Goal: Information Seeking & Learning: Learn about a topic

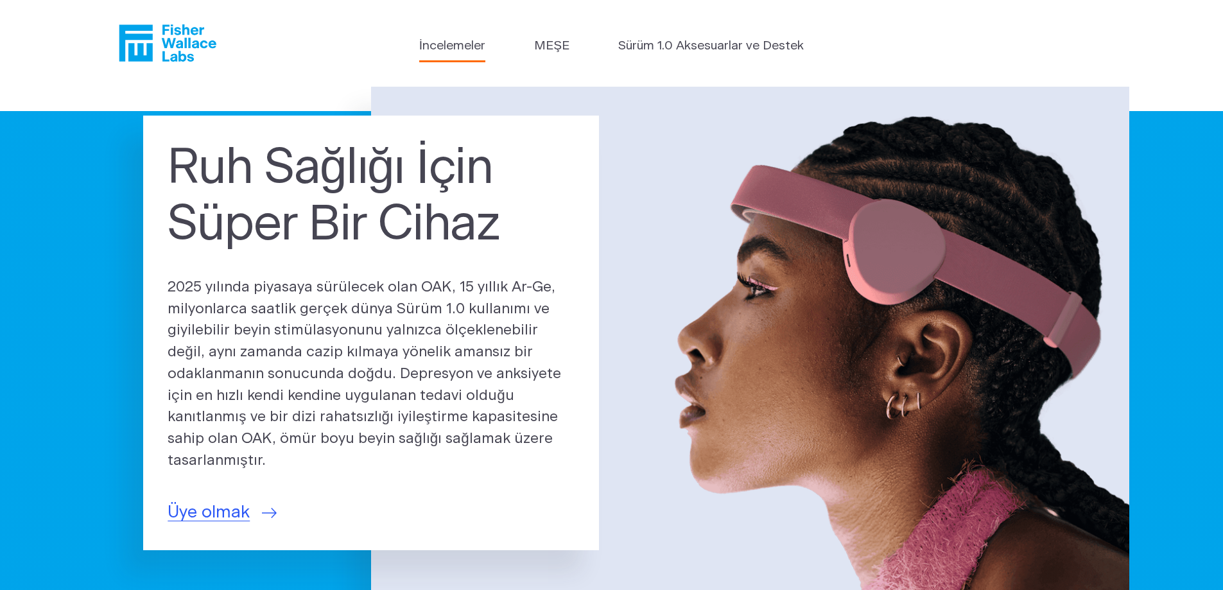
click at [449, 42] on font "İncelemeler" at bounding box center [452, 46] width 66 height 12
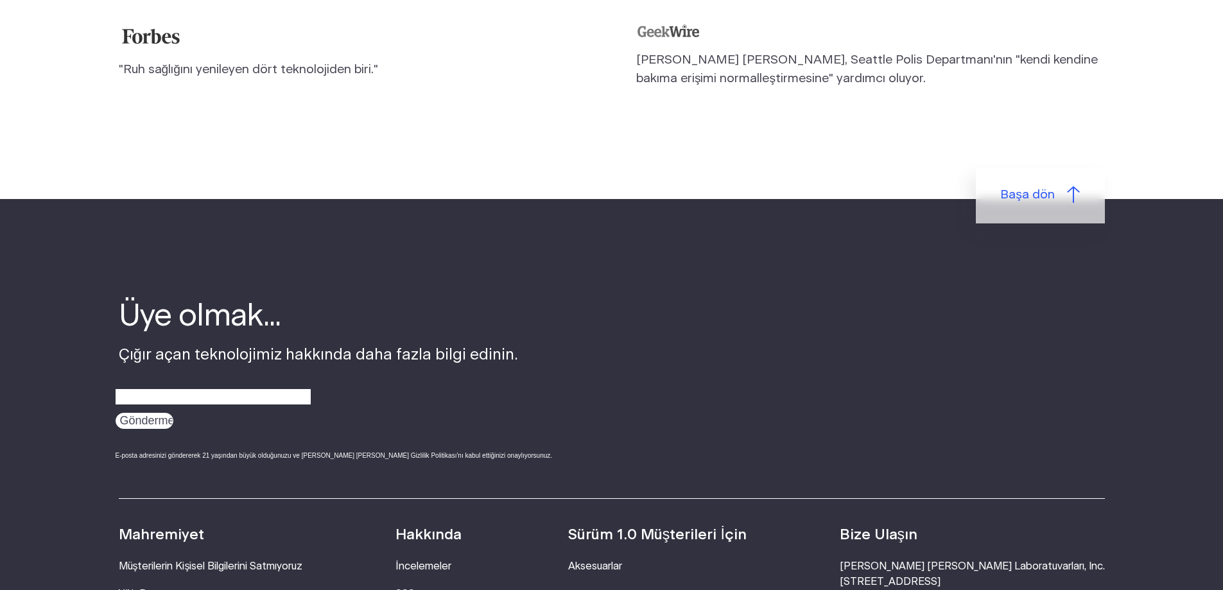
scroll to position [1762, 0]
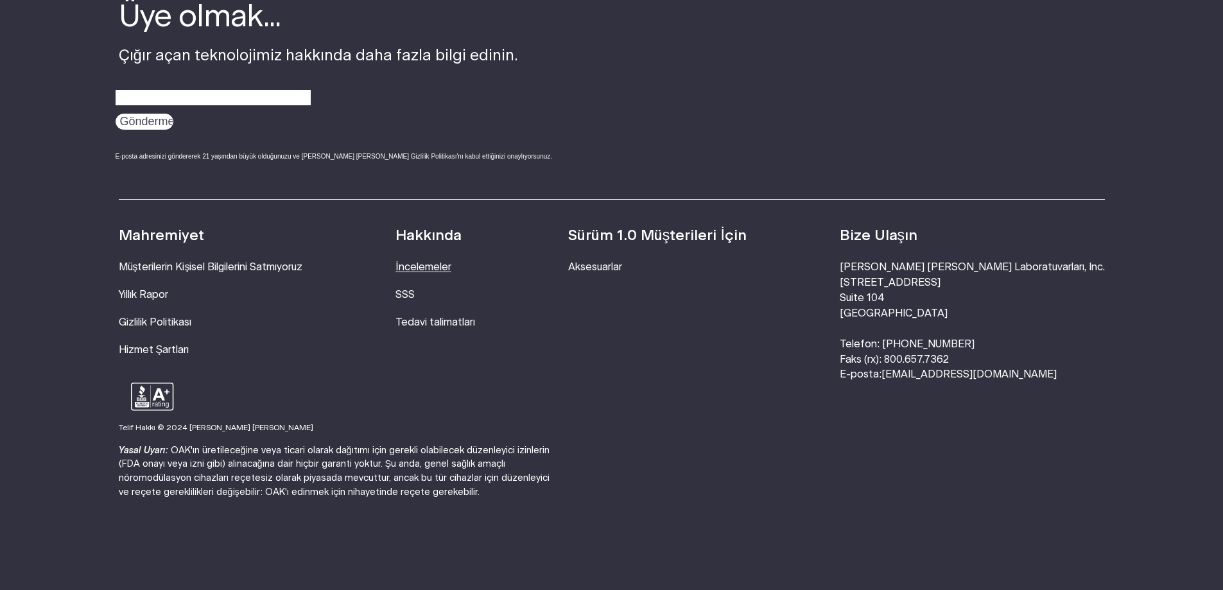
click at [451, 262] on font "İncelemeler" at bounding box center [423, 267] width 55 height 10
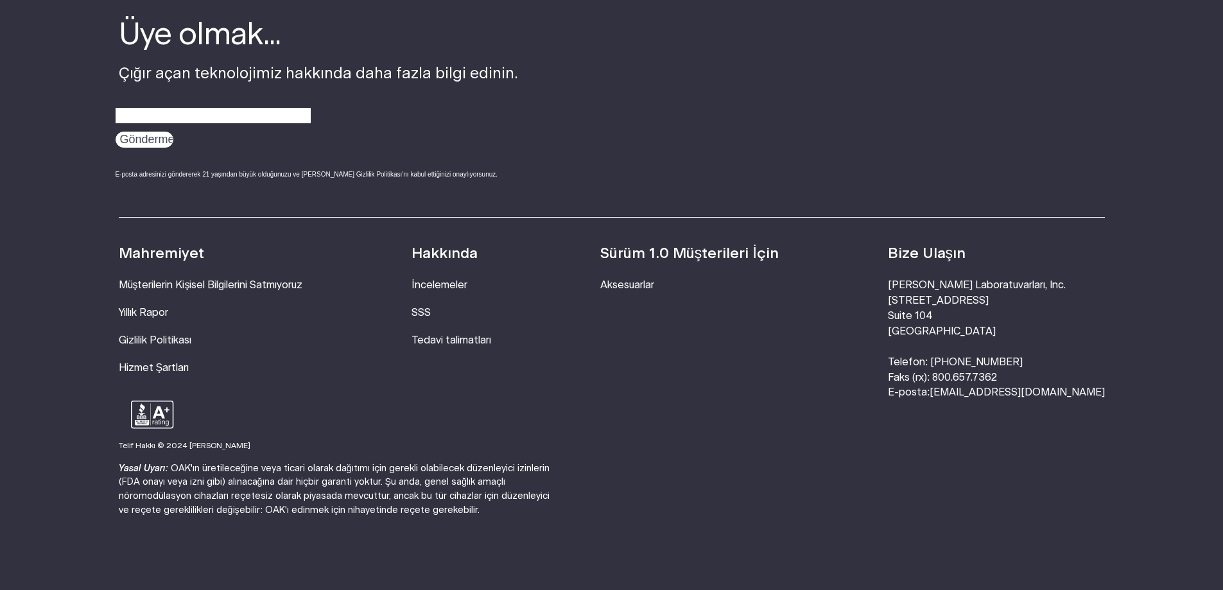
scroll to position [1762, 0]
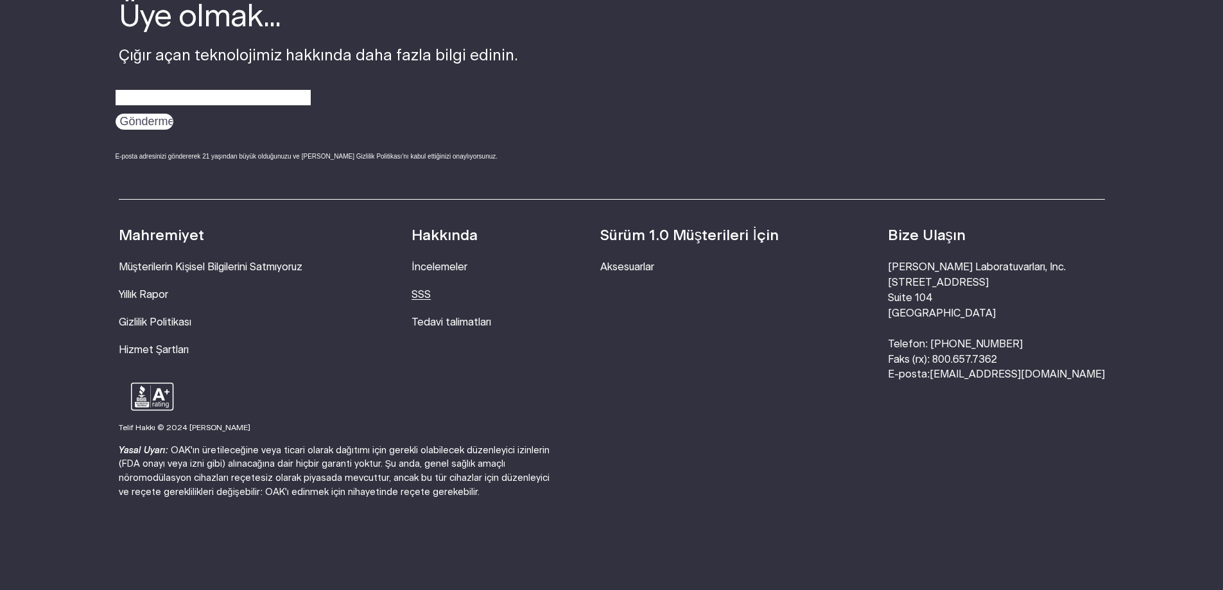
click at [431, 290] on font "SSS" at bounding box center [421, 295] width 19 height 10
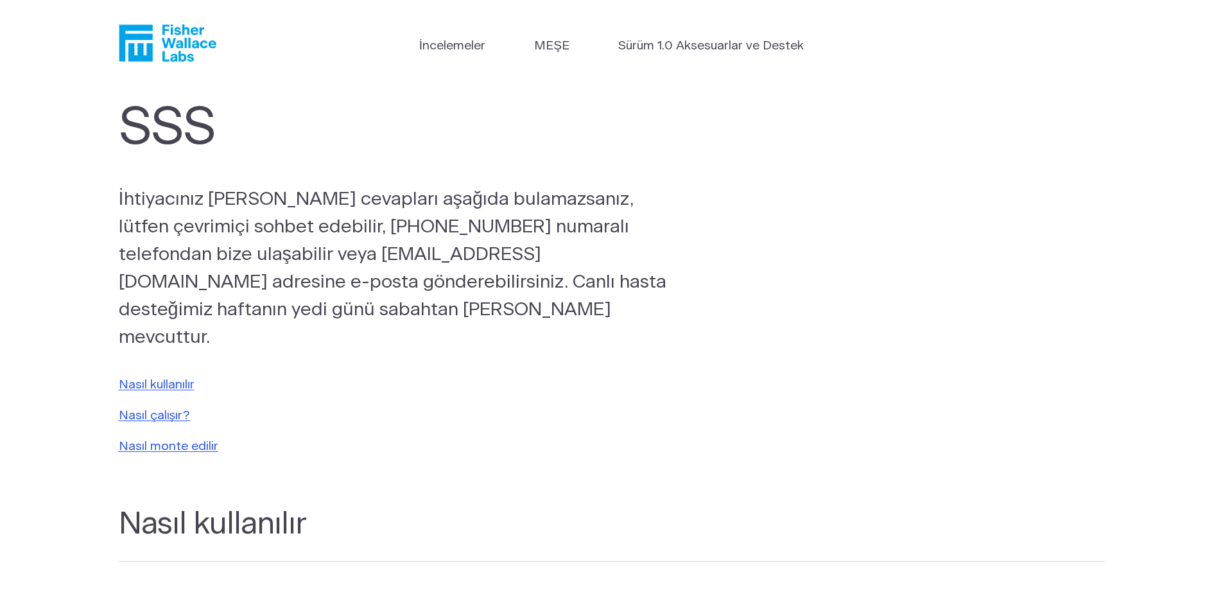
scroll to position [385, 0]
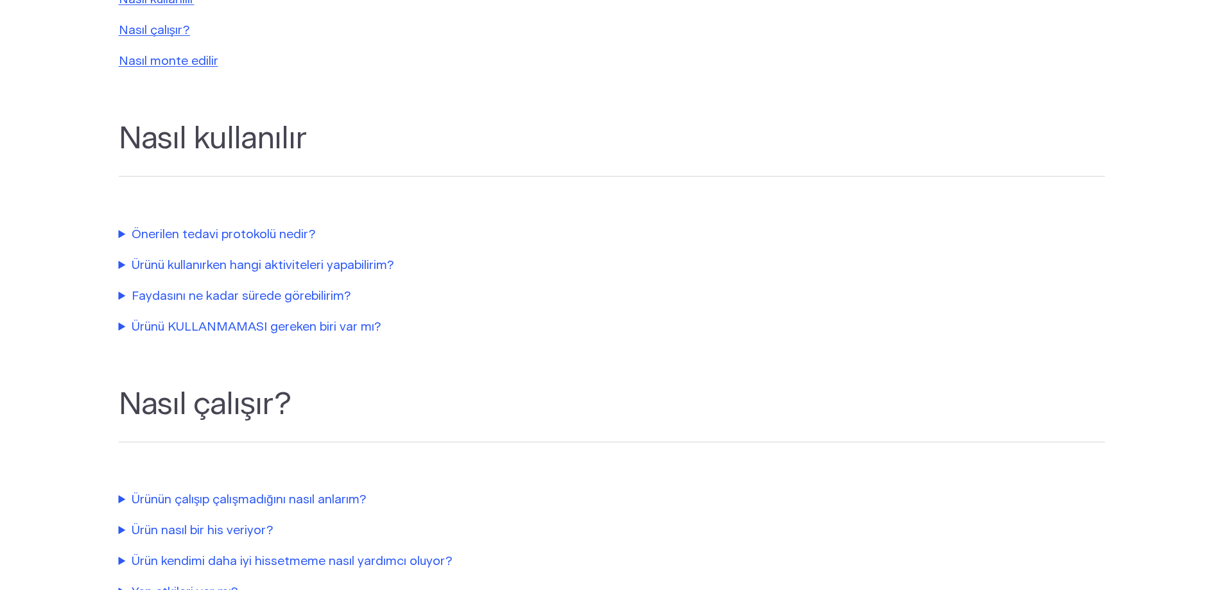
click at [121, 226] on summary "Önerilen tedavi protokolü nedir?" at bounding box center [411, 235] width 584 height 19
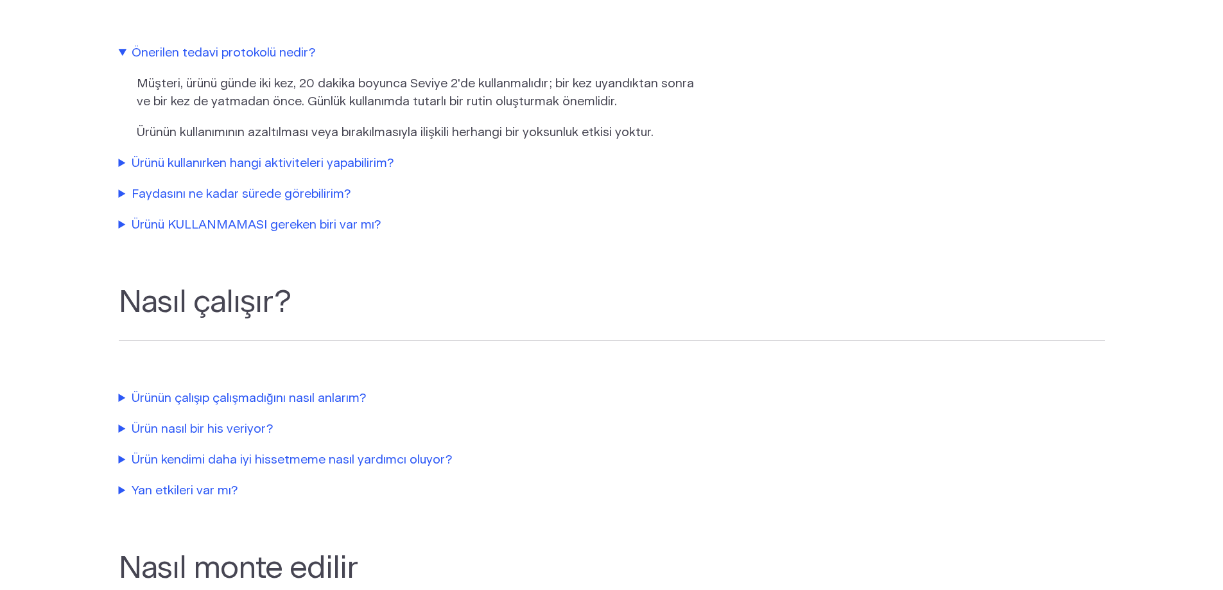
scroll to position [642, 0]
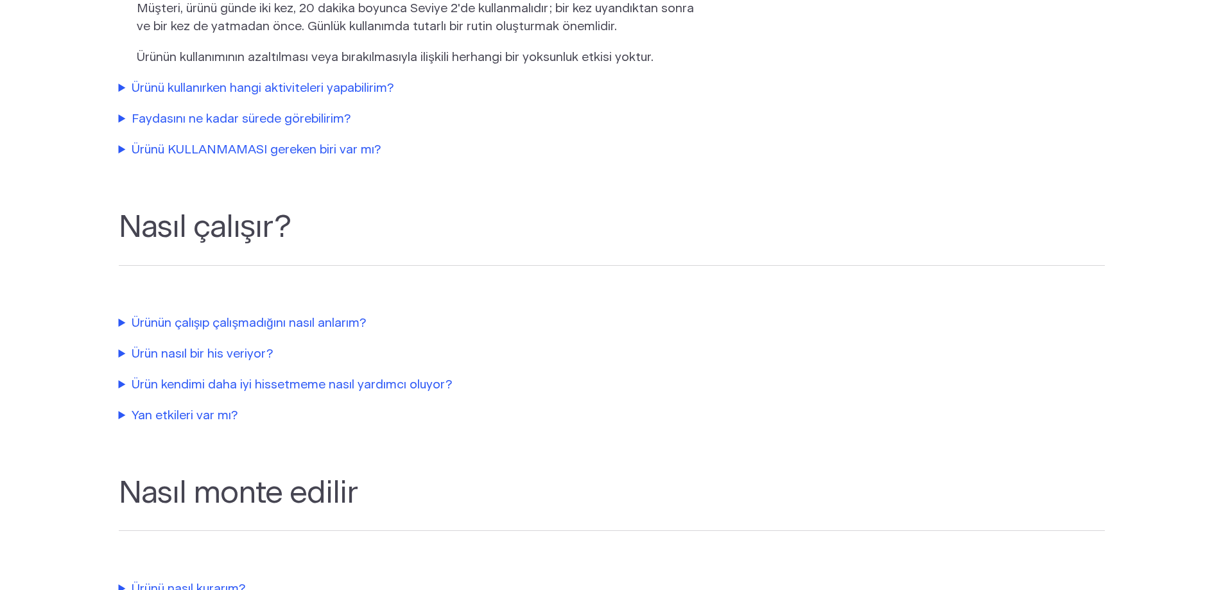
click at [117, 295] on section "Nasıl çalışır? Ürünün çalışıp çalışmadığını nasıl anlarım? Yeşil gösterge ışığı…" at bounding box center [611, 305] width 1223 height 266
click at [121, 315] on summary "Ürünün çalışıp çalışmadığını nasıl anlarım?" at bounding box center [411, 324] width 584 height 19
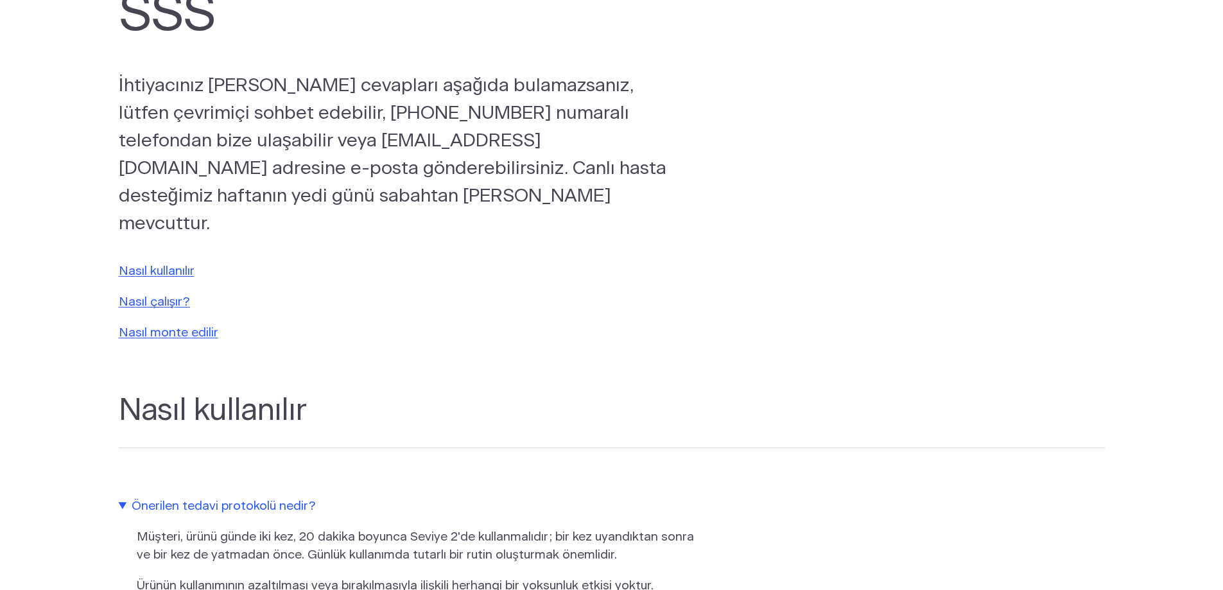
scroll to position [0, 0]
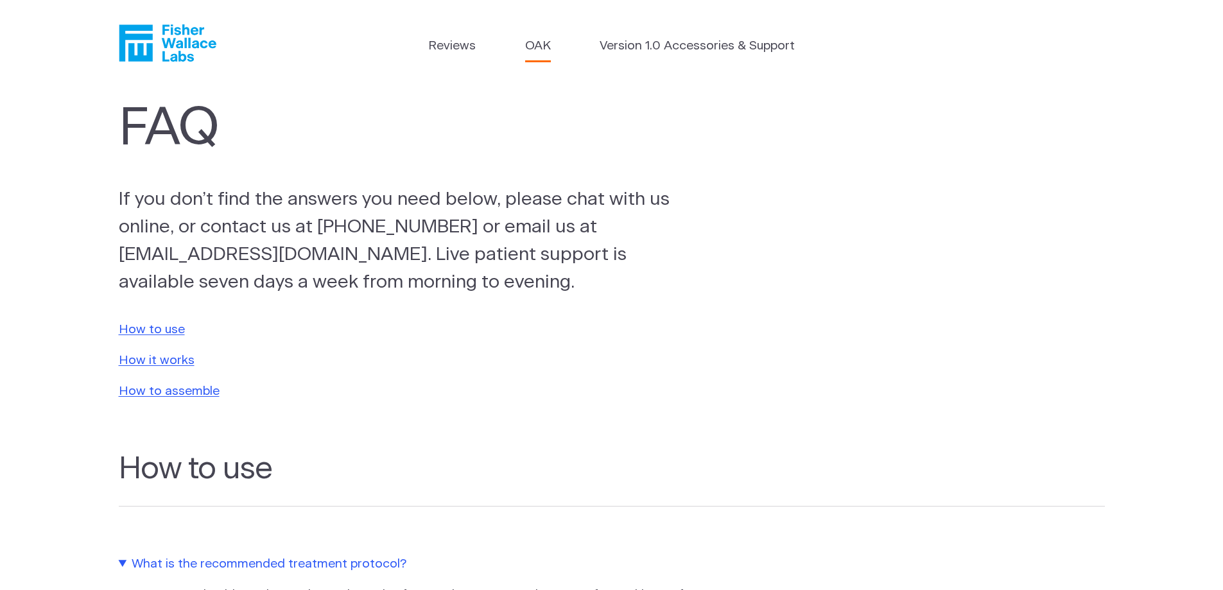
click at [530, 51] on link "OAK" at bounding box center [538, 46] width 26 height 19
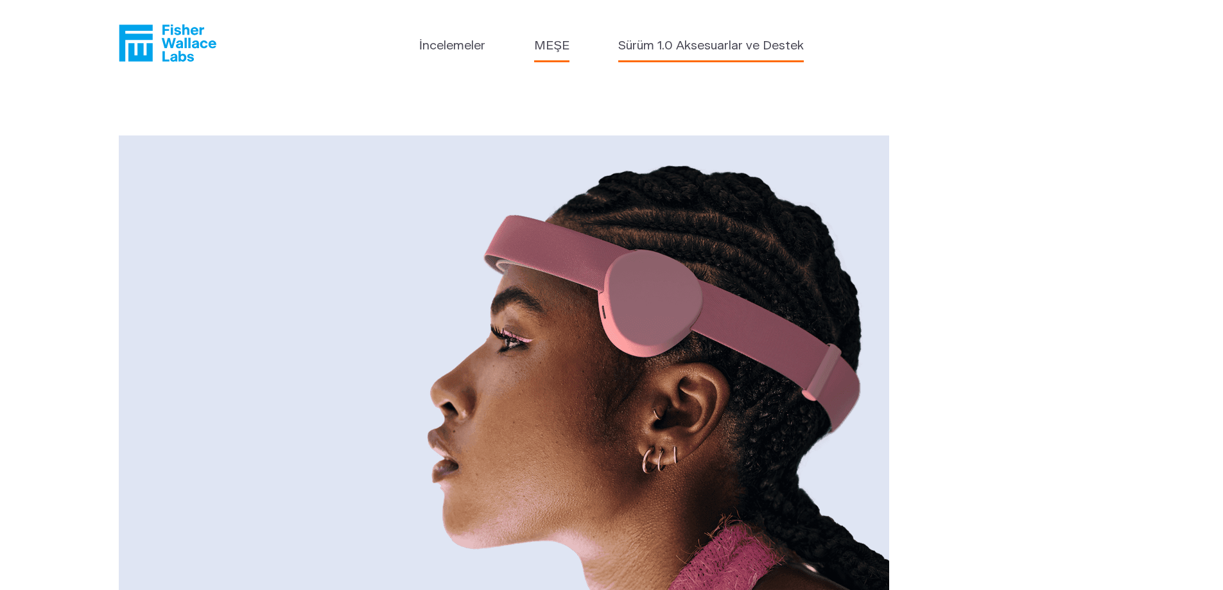
click at [697, 44] on font "Sürüm 1.0 Aksesuarlar ve Destek" at bounding box center [711, 46] width 186 height 12
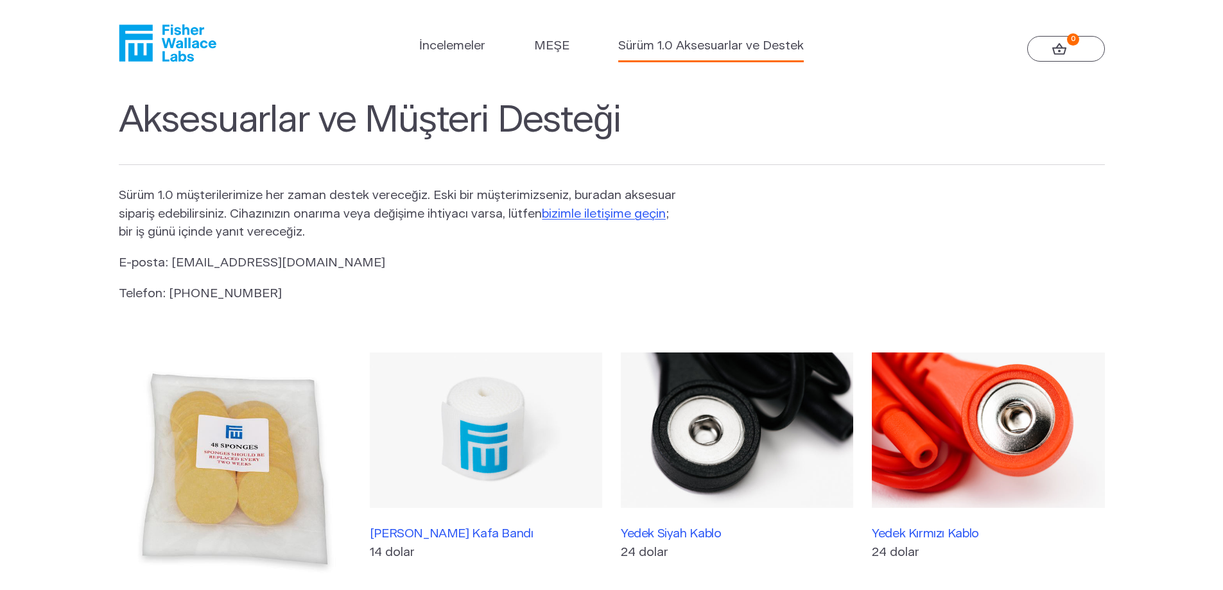
click at [169, 46] on icon "Balıkçı Wallace" at bounding box center [168, 42] width 98 height 37
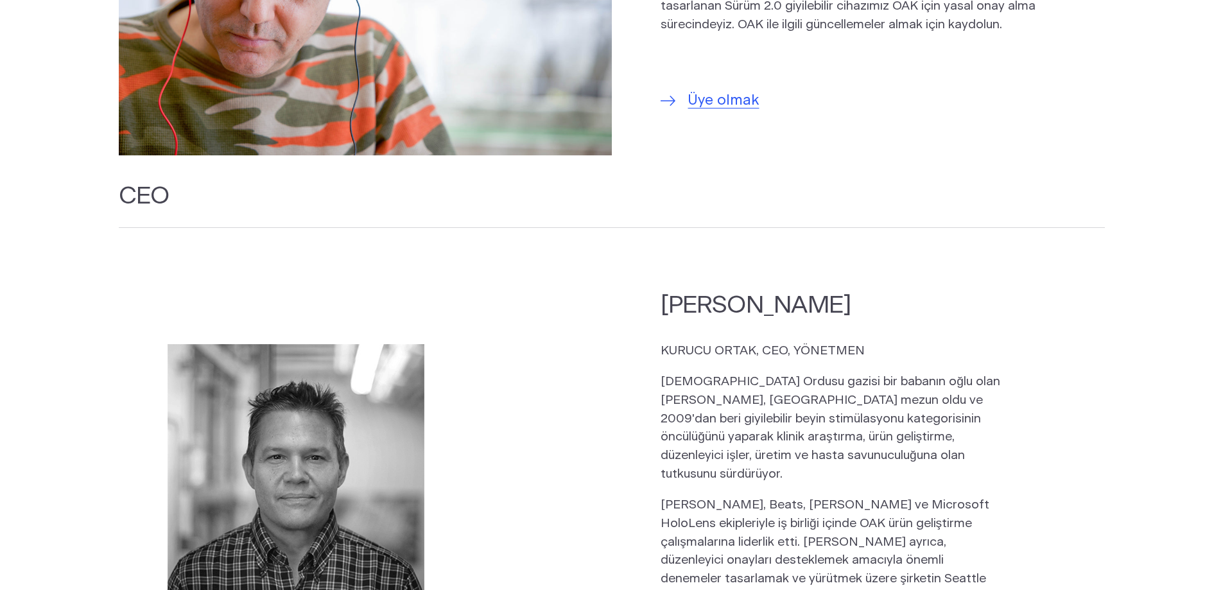
scroll to position [1081, 0]
